Goal: Task Accomplishment & Management: Use online tool/utility

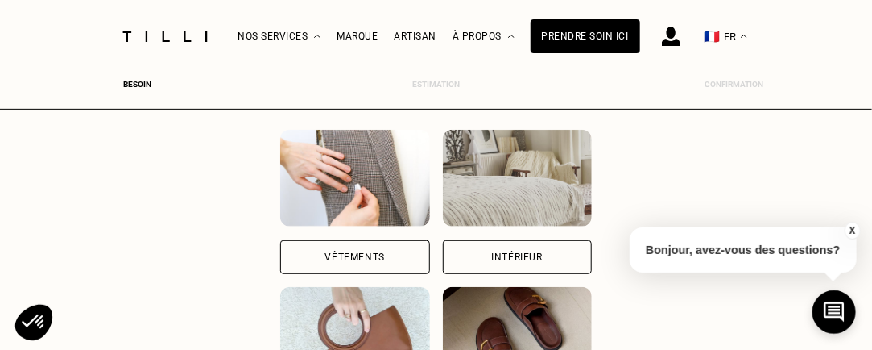
scroll to position [161, 0]
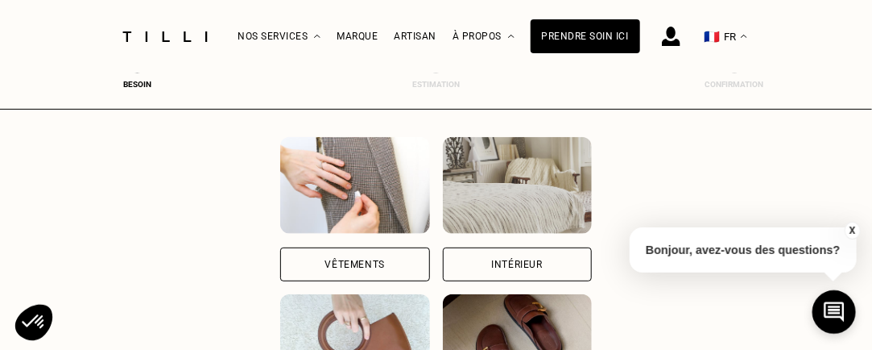
click at [337, 272] on div "Vêtements" at bounding box center [354, 264] width 149 height 34
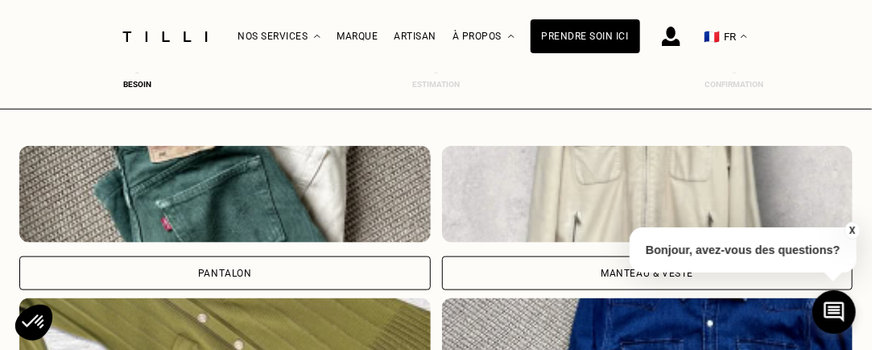
scroll to position [574, 6]
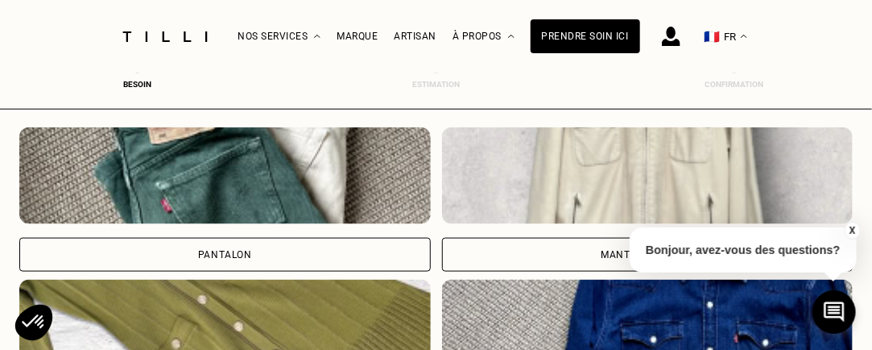
click at [282, 245] on div "Pantalon" at bounding box center [225, 255] width 412 height 34
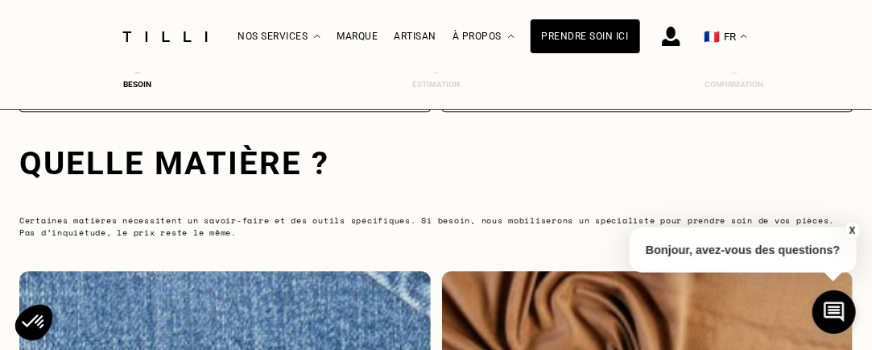
scroll to position [1498, 6]
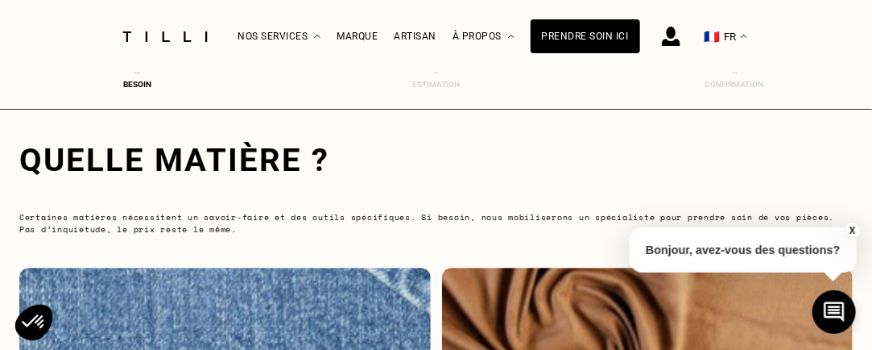
click at [854, 229] on button "X" at bounding box center [852, 230] width 16 height 18
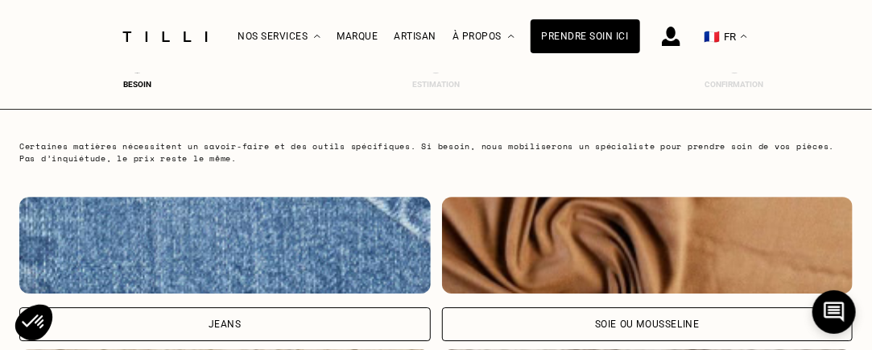
scroll to position [1659, 6]
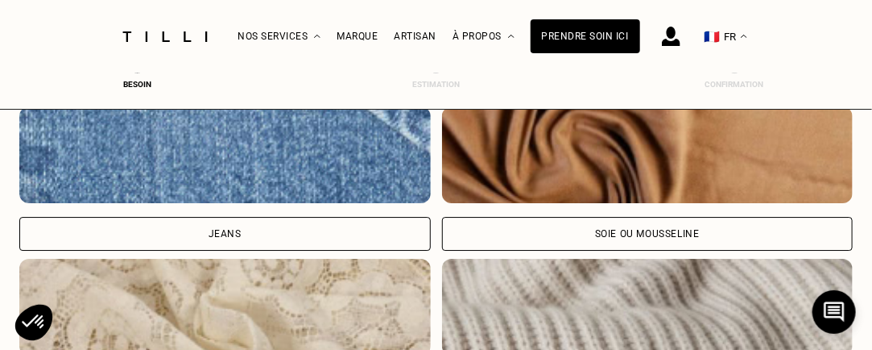
click at [216, 235] on div "Jeans" at bounding box center [225, 234] width 33 height 10
select select "FR"
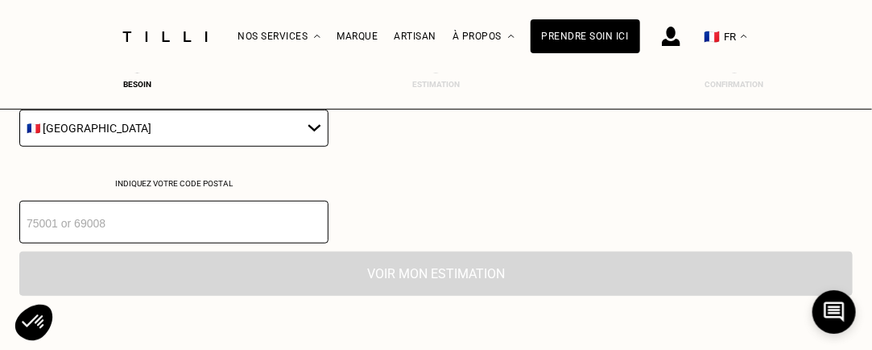
scroll to position [2417, 6]
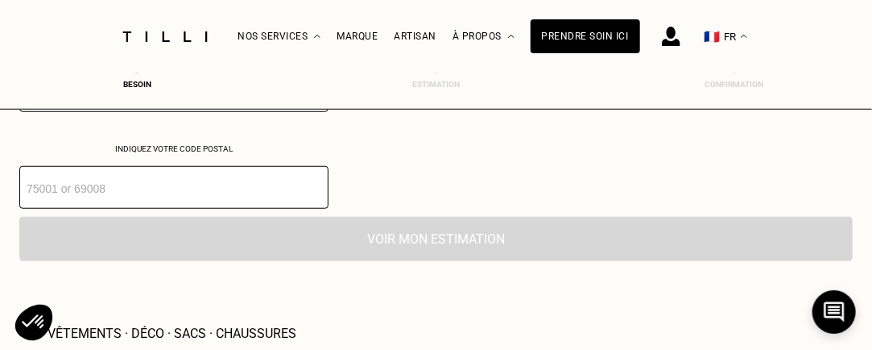
drag, startPoint x: 220, startPoint y: 193, endPoint x: 230, endPoint y: 193, distance: 9.7
click at [220, 192] on input "number" at bounding box center [173, 187] width 309 height 43
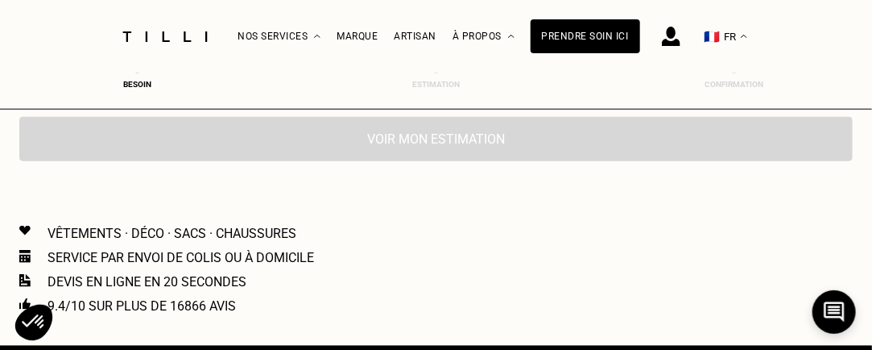
scroll to position [2356, 6]
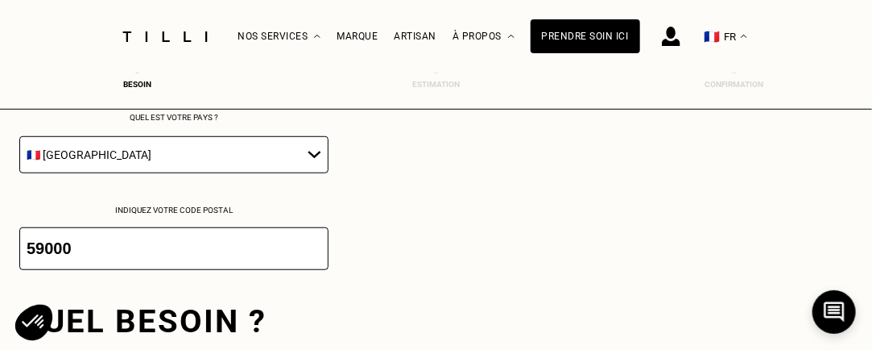
type input "59000"
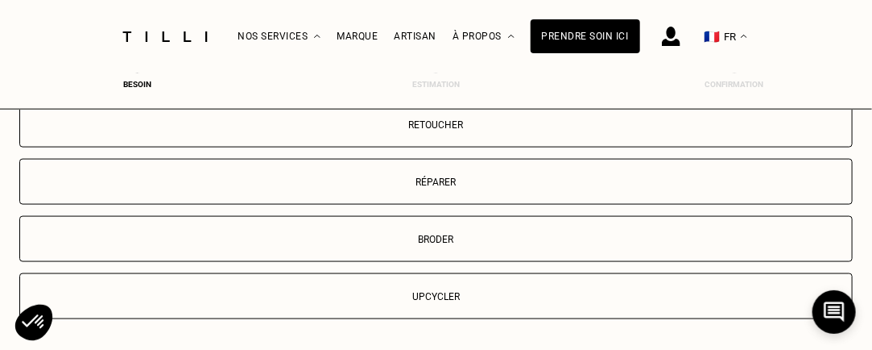
scroll to position [2678, 6]
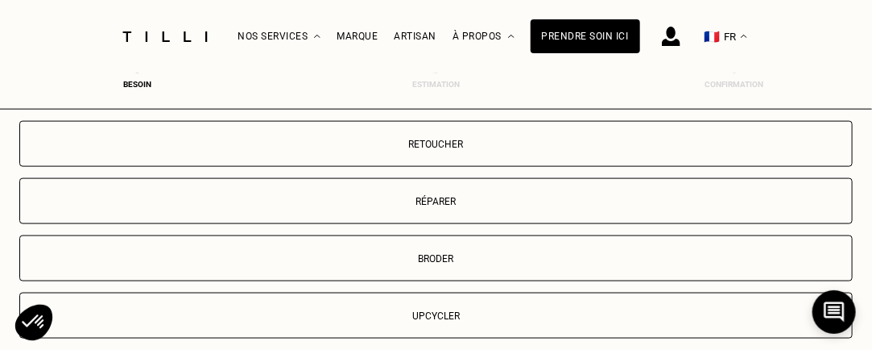
click at [385, 157] on button "Retoucher" at bounding box center [436, 144] width 834 height 46
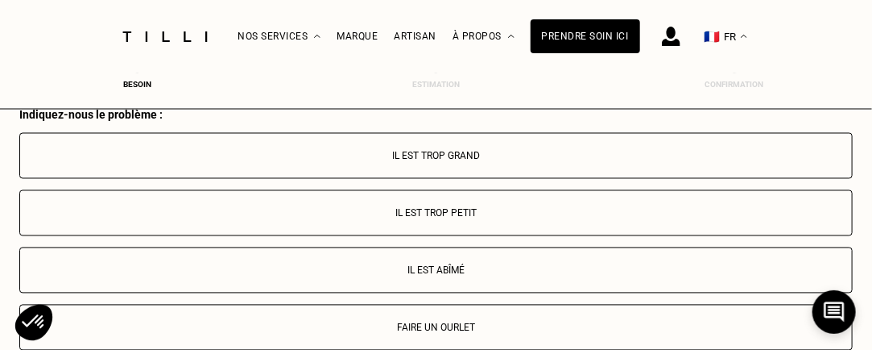
scroll to position [2941, 6]
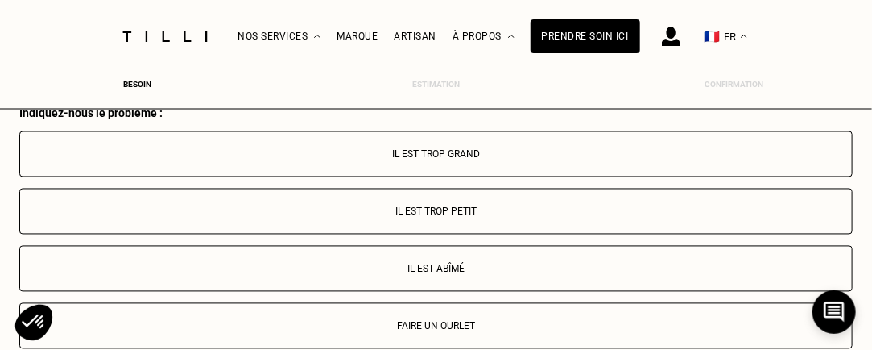
click at [387, 149] on p "Il est trop grand" at bounding box center [436, 154] width 816 height 11
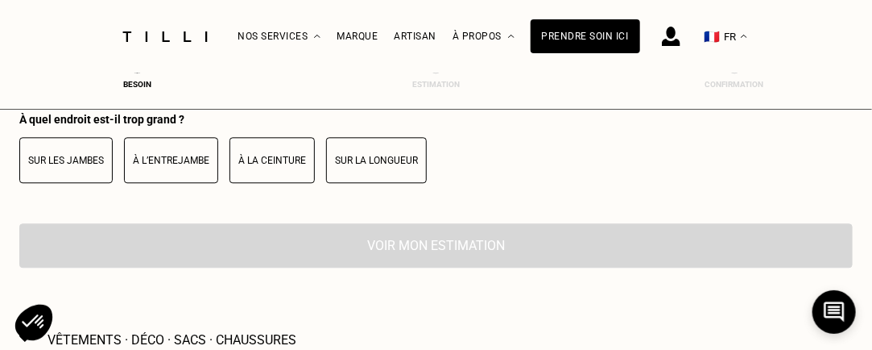
scroll to position [3273, 6]
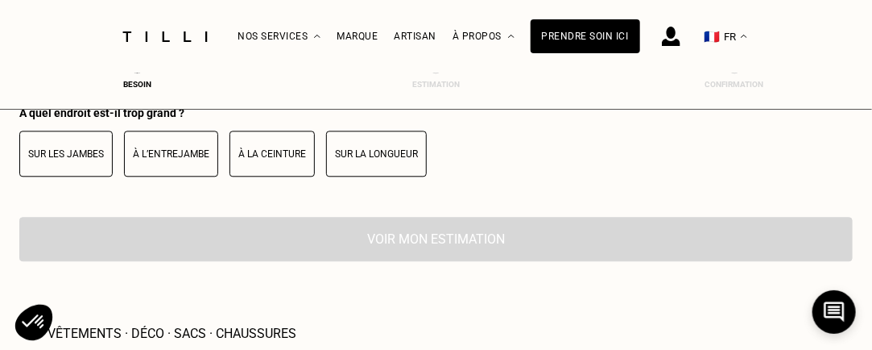
click at [250, 152] on p "À la ceinture" at bounding box center [272, 153] width 68 height 11
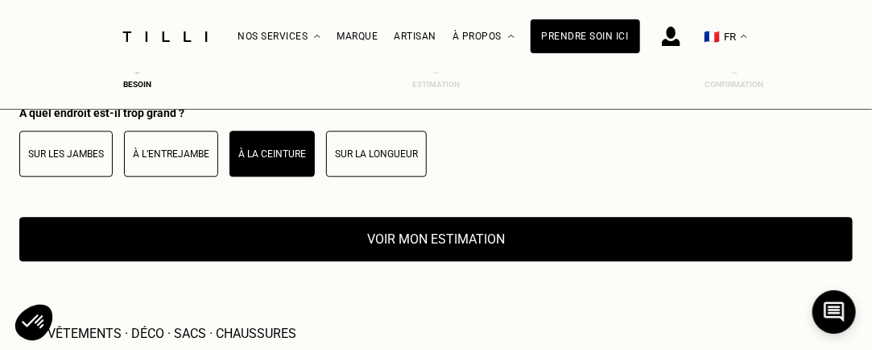
click at [409, 223] on button "Voir mon estimation" at bounding box center [436, 239] width 834 height 44
